Goal: Information Seeking & Learning: Learn about a topic

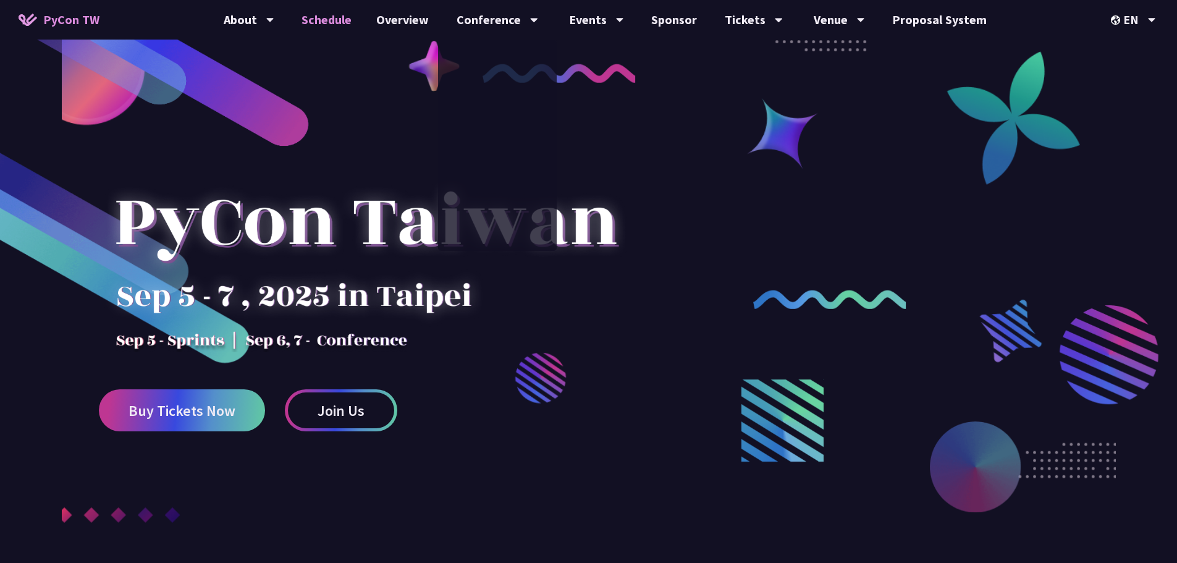
click at [351, 21] on link "Schedule" at bounding box center [326, 20] width 75 height 40
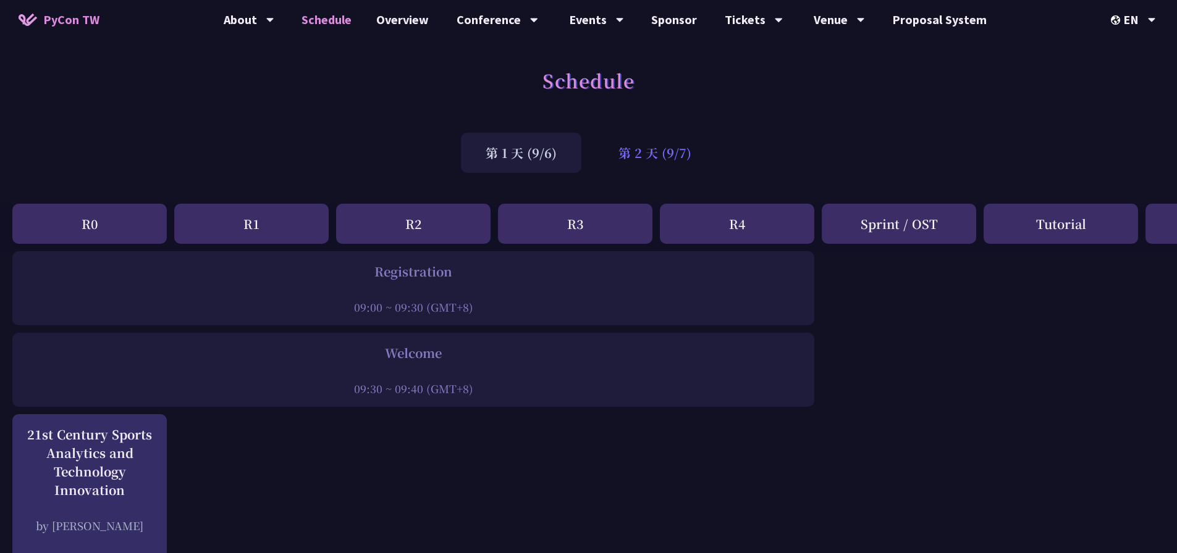
click at [664, 153] on div "第 2 天 (9/7)" at bounding box center [655, 153] width 122 height 40
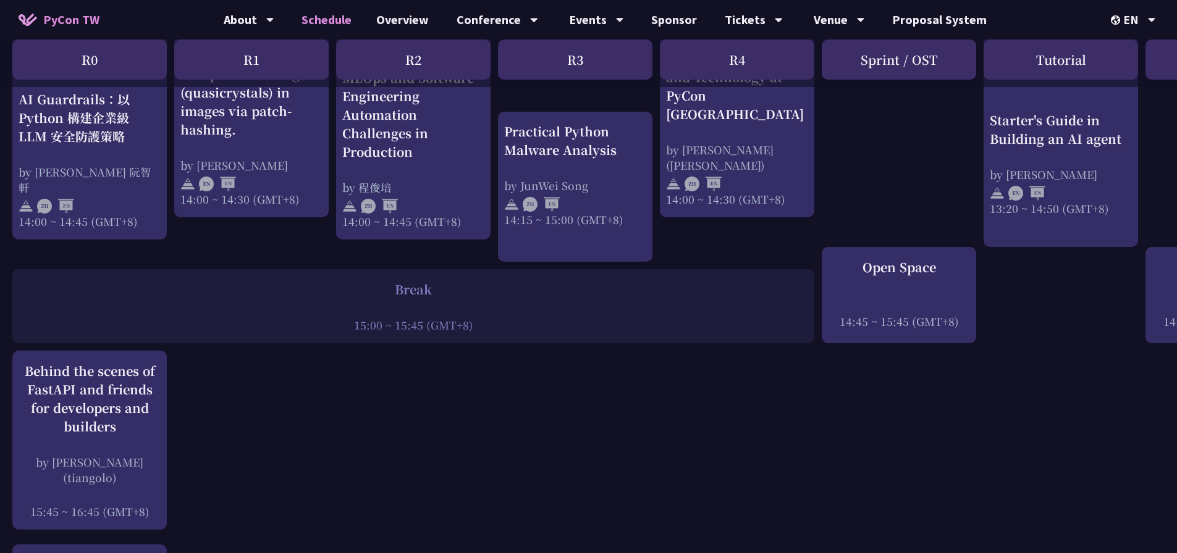
scroll to position [1544, 0]
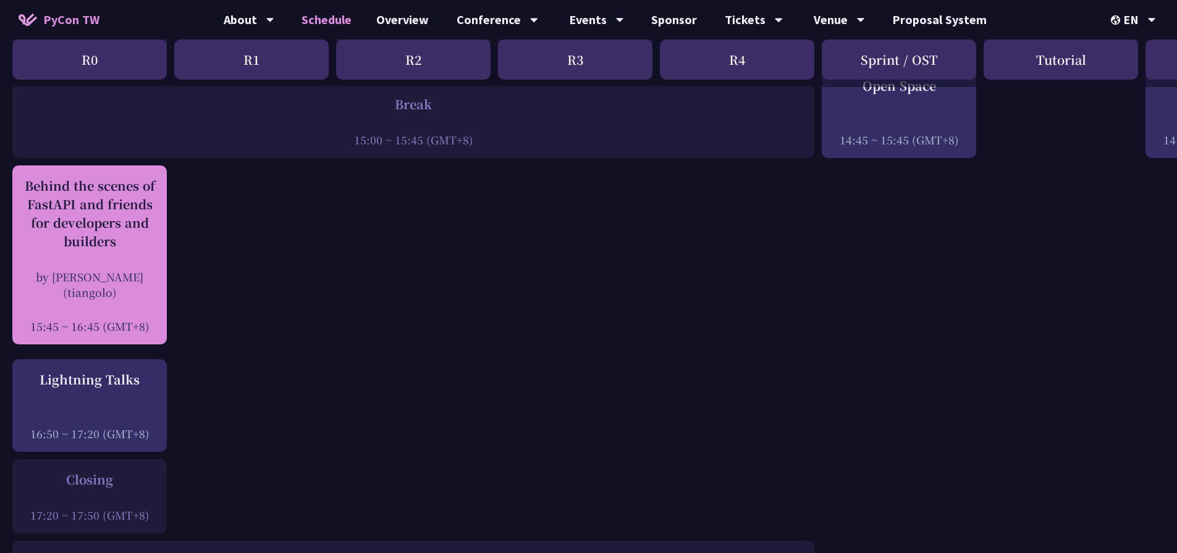
click at [109, 260] on div "Behind the scenes of FastAPI and friends for developers and builders by [PERSON…" at bounding box center [90, 255] width 142 height 157
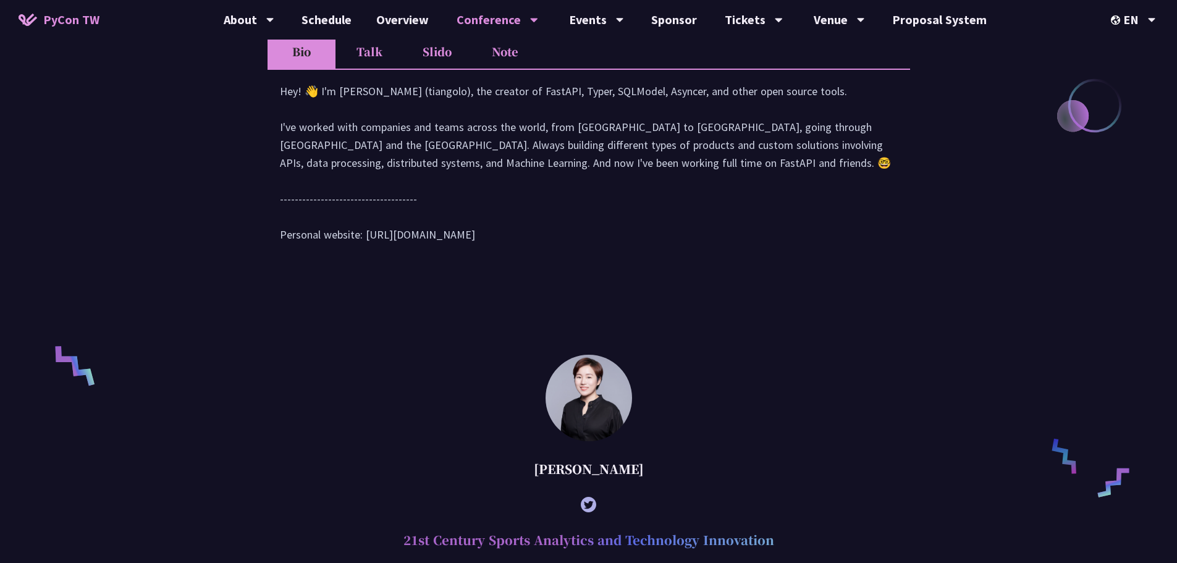
scroll to position [686, 0]
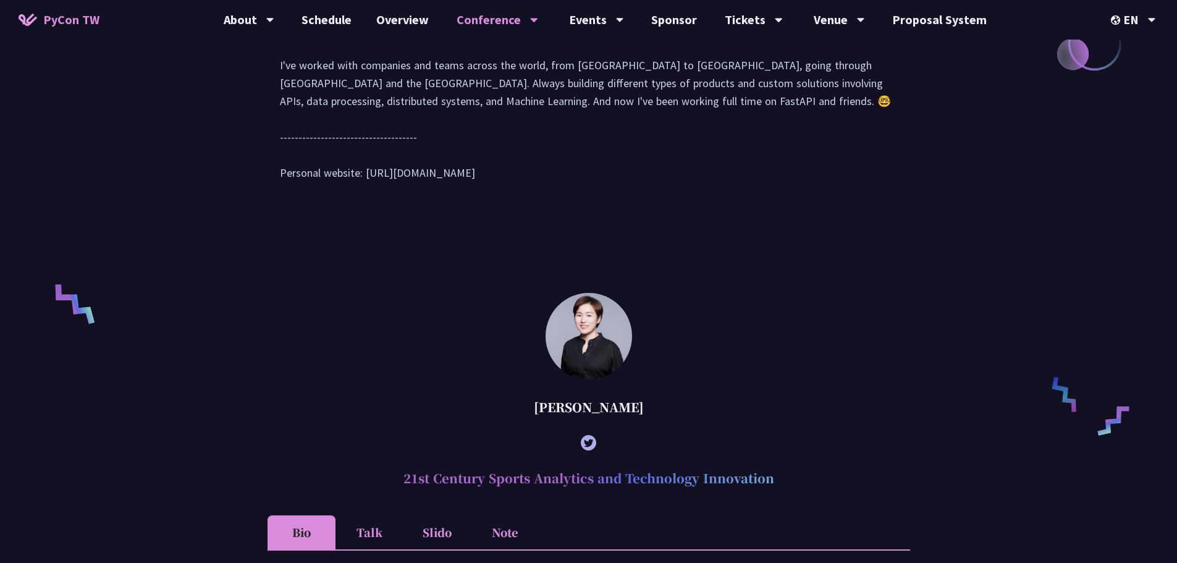
drag, startPoint x: 364, startPoint y: 195, endPoint x: 519, endPoint y: 195, distance: 154.4
click at [519, 194] on div "Hey! 👋 I'm [PERSON_NAME] (tiangolo), the creator of FastAPI, Typer, SQLModel, A…" at bounding box center [589, 107] width 618 height 174
copy div "tps://[DOMAIN_NAME][URL]"
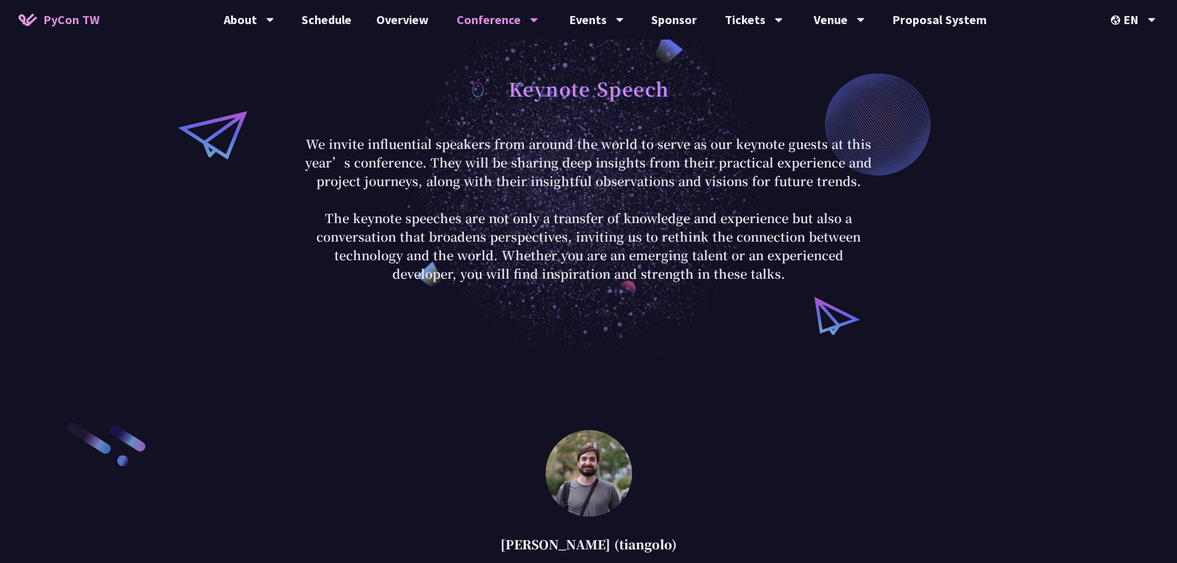
scroll to position [0, 0]
